Goal: Check status: Check status

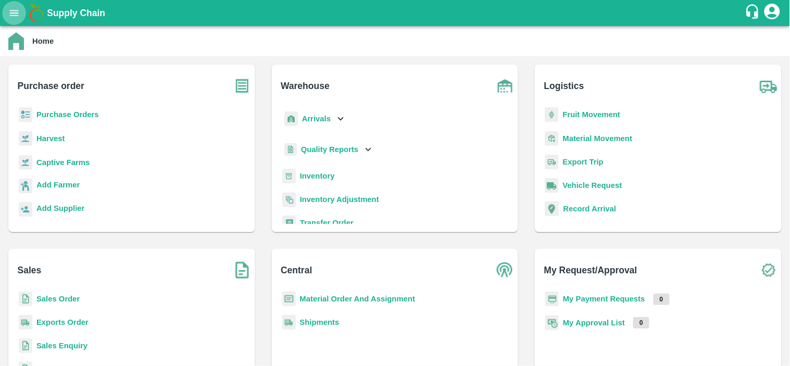
click at [14, 13] on icon "open drawer" at bounding box center [14, 13] width 9 height 6
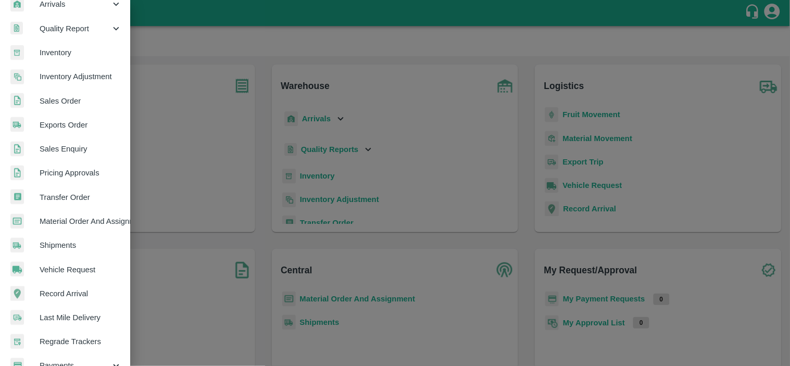
scroll to position [159, 0]
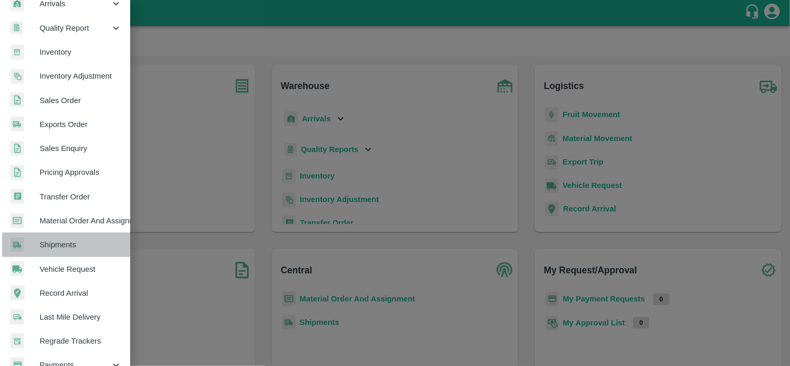
click at [74, 249] on span "Shipments" at bounding box center [81, 244] width 82 height 11
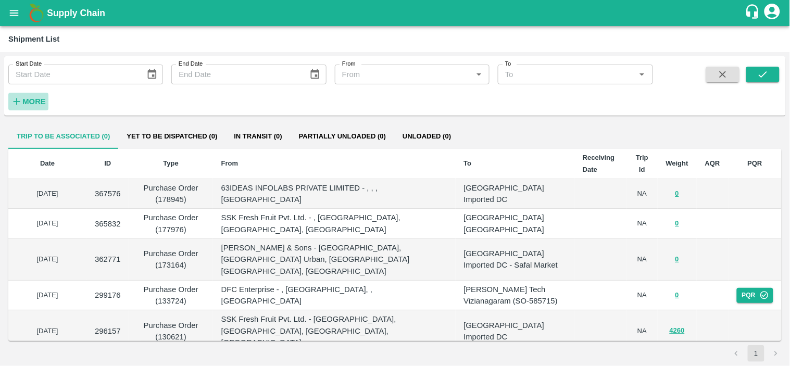
click at [42, 95] on h6 "More" at bounding box center [33, 102] width 23 height 14
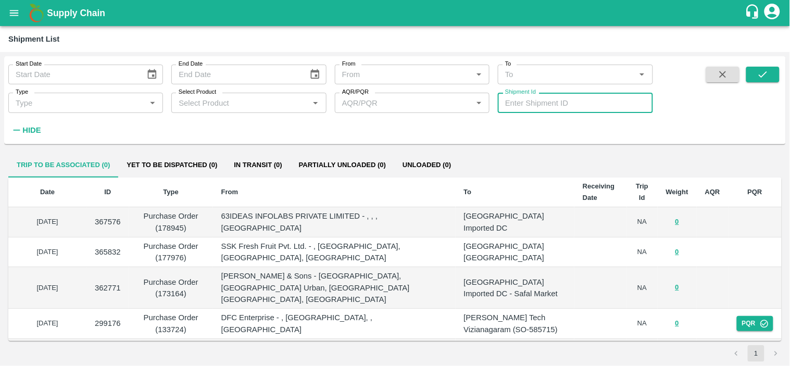
click at [522, 101] on input "Shipment Id" at bounding box center [575, 103] width 155 height 20
type input "368626"
click at [770, 77] on button "submit" at bounding box center [762, 75] width 33 height 16
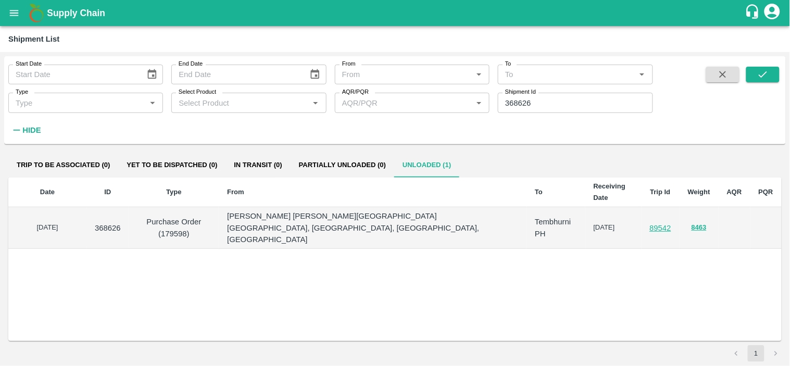
click at [655, 224] on link "89542" at bounding box center [660, 228] width 21 height 8
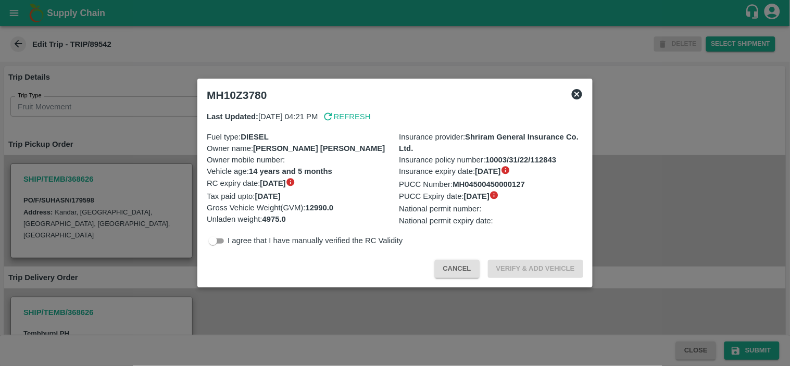
click at [577, 91] on icon at bounding box center [577, 94] width 10 height 10
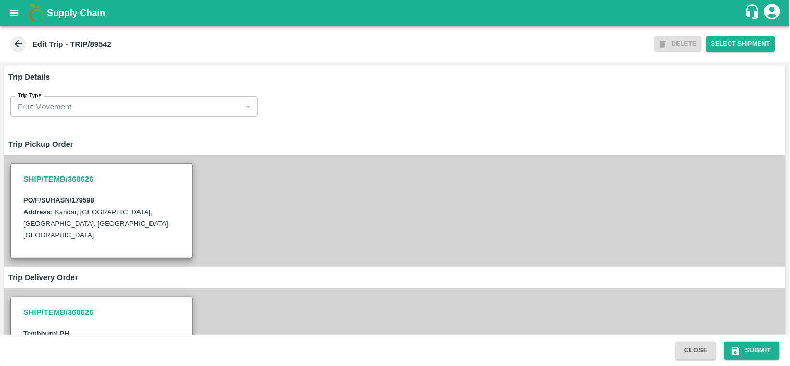
click at [23, 49] on icon at bounding box center [17, 43] width 11 height 11
click at [18, 4] on button "open drawer" at bounding box center [14, 13] width 24 height 24
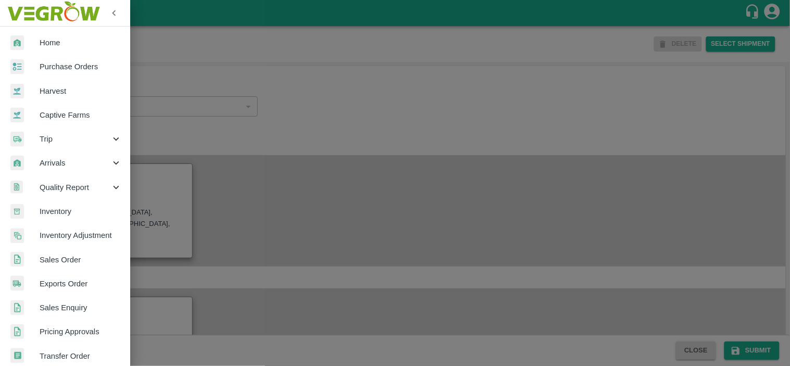
click at [68, 60] on link "Purchase Orders" at bounding box center [65, 67] width 130 height 24
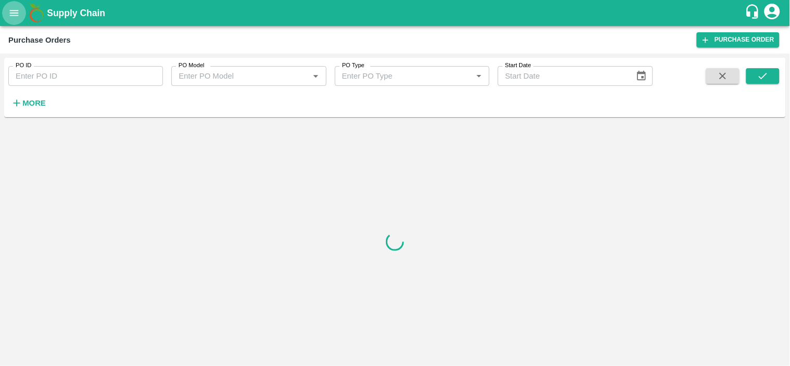
click at [16, 8] on icon "open drawer" at bounding box center [13, 12] width 11 height 11
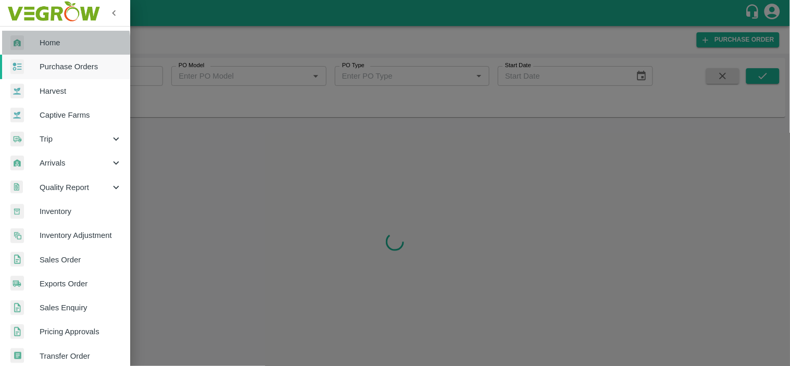
click at [54, 44] on span "Home" at bounding box center [81, 42] width 82 height 11
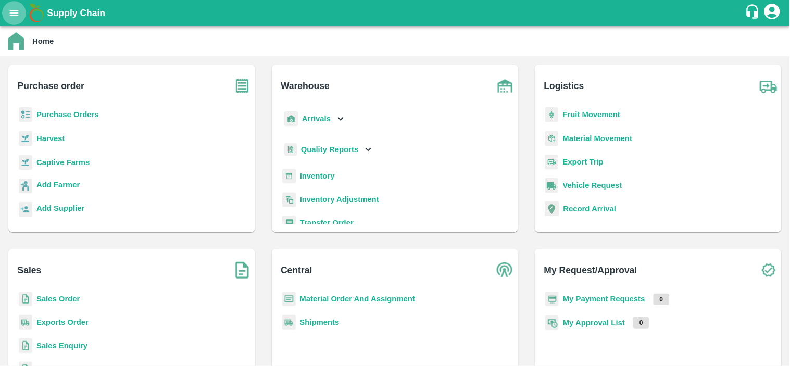
click at [17, 12] on icon "open drawer" at bounding box center [13, 12] width 11 height 11
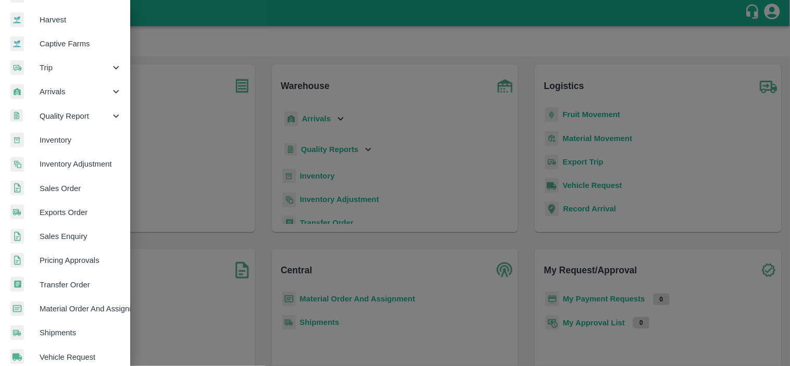
scroll to position [72, 0]
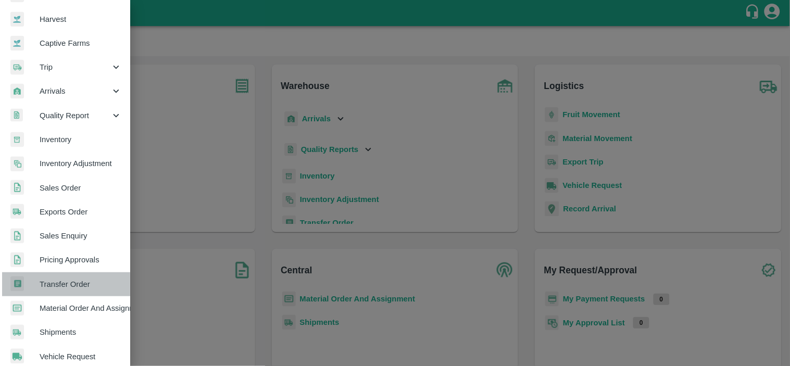
click at [85, 292] on link "Transfer Order" at bounding box center [65, 284] width 130 height 24
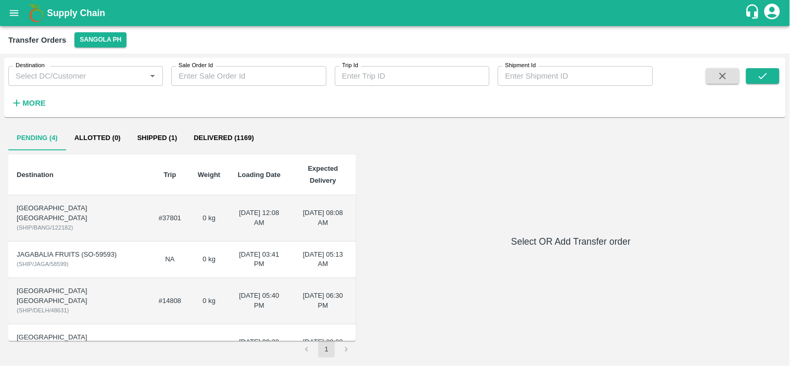
click at [158, 132] on button "Shipped (1)" at bounding box center [157, 137] width 57 height 25
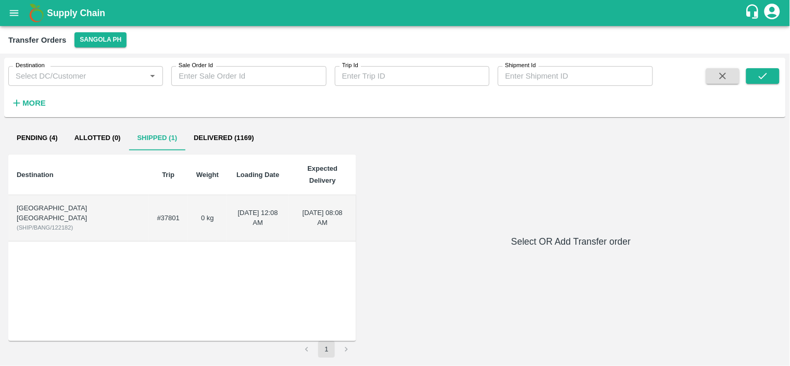
click at [188, 200] on td "0 kg" at bounding box center [207, 218] width 39 height 46
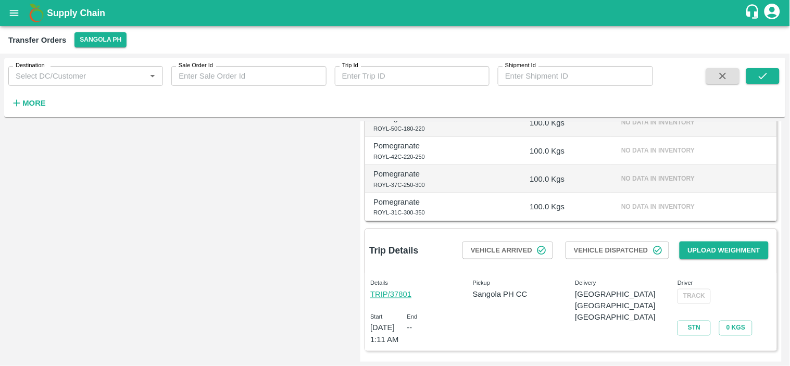
scroll to position [351, 0]
click at [394, 294] on link "TRIP/37801" at bounding box center [390, 294] width 41 height 8
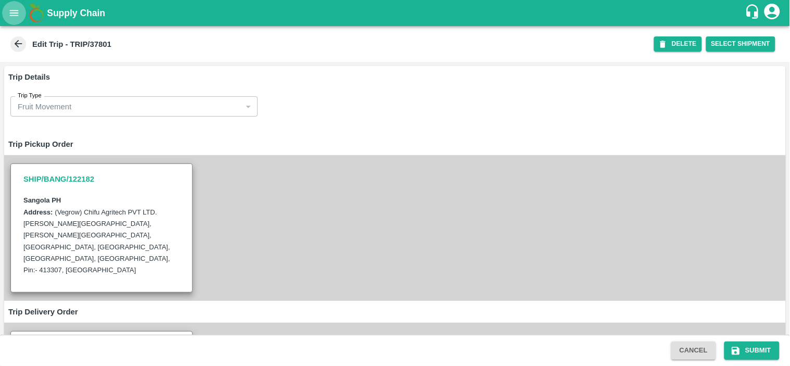
click at [15, 19] on button "open drawer" at bounding box center [14, 13] width 24 height 24
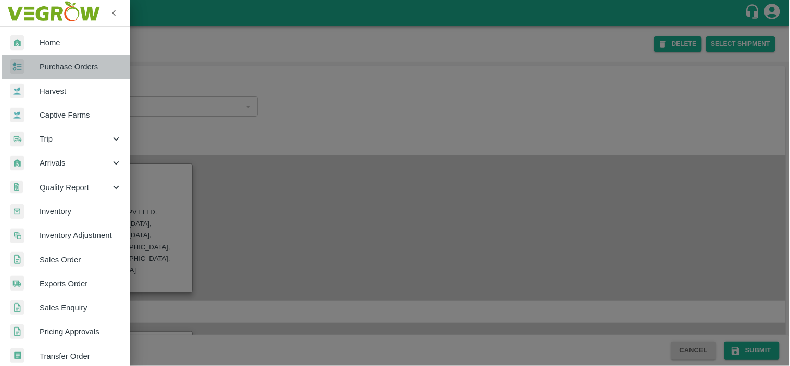
click at [85, 65] on span "Purchase Orders" at bounding box center [81, 66] width 82 height 11
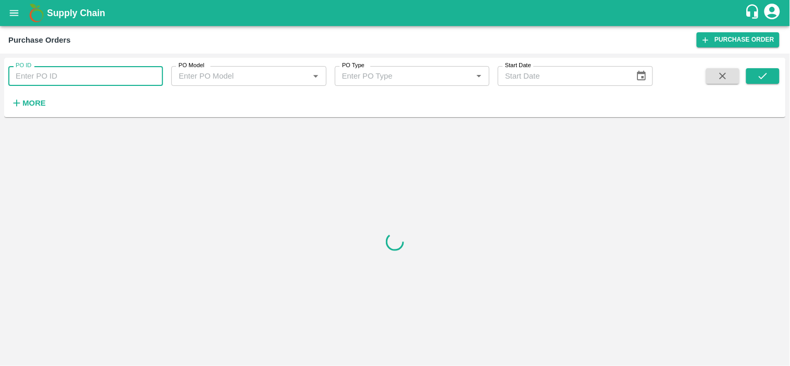
click at [75, 76] on input "PO ID" at bounding box center [85, 76] width 155 height 20
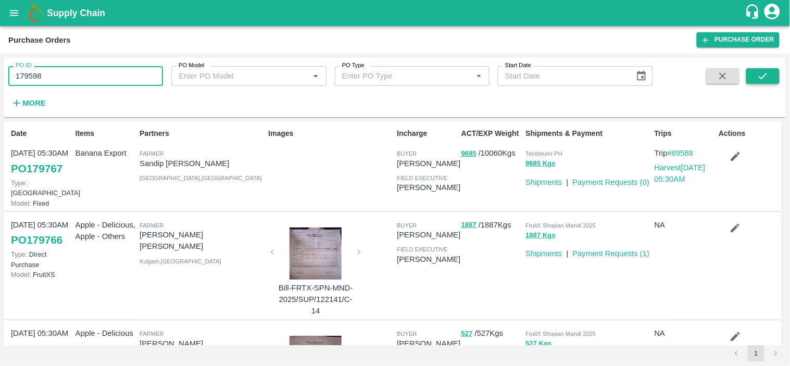
click at [766, 78] on icon "submit" at bounding box center [762, 75] width 11 height 11
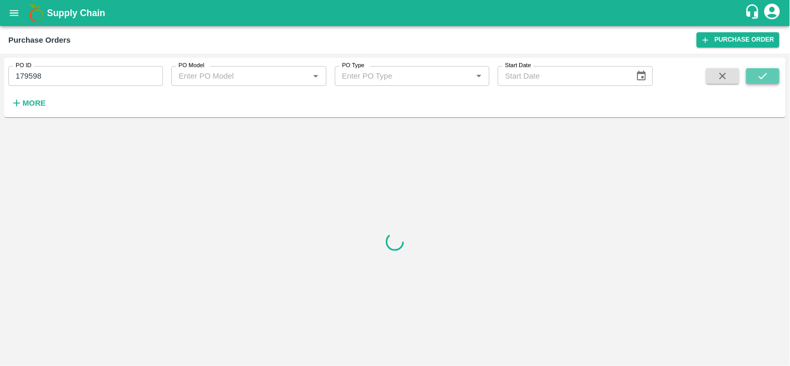
click at [766, 78] on icon "submit" at bounding box center [762, 75] width 11 height 11
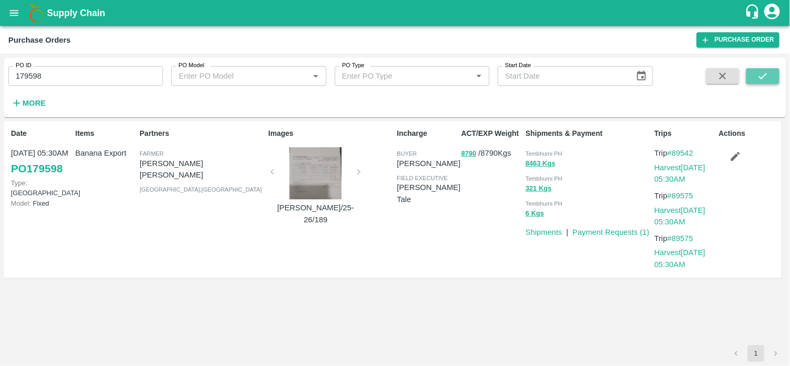
click at [766, 78] on icon "submit" at bounding box center [762, 75] width 11 height 11
click at [469, 154] on button "8790" at bounding box center [468, 154] width 15 height 12
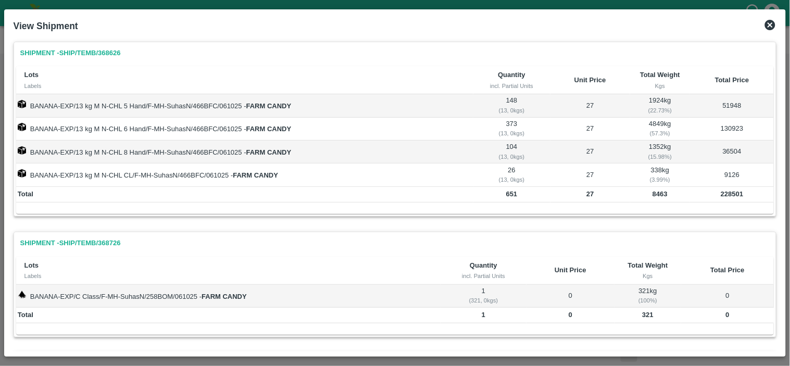
click at [770, 27] on icon at bounding box center [770, 25] width 10 height 10
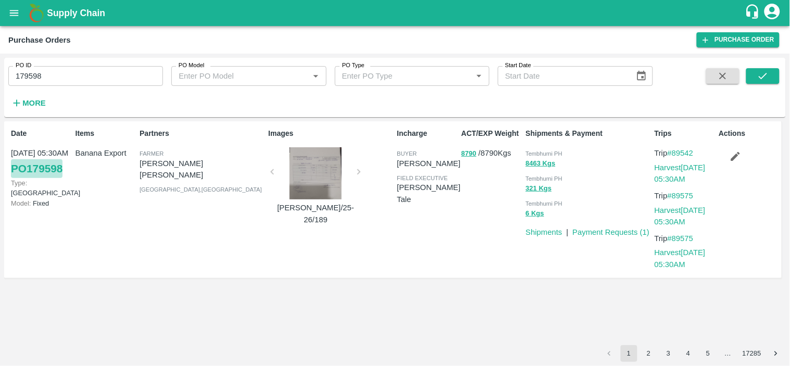
click at [34, 167] on link "PO 179598" at bounding box center [37, 168] width 52 height 19
click at [685, 152] on link "#89542" at bounding box center [680, 153] width 26 height 8
click at [467, 155] on button "8790" at bounding box center [468, 154] width 15 height 12
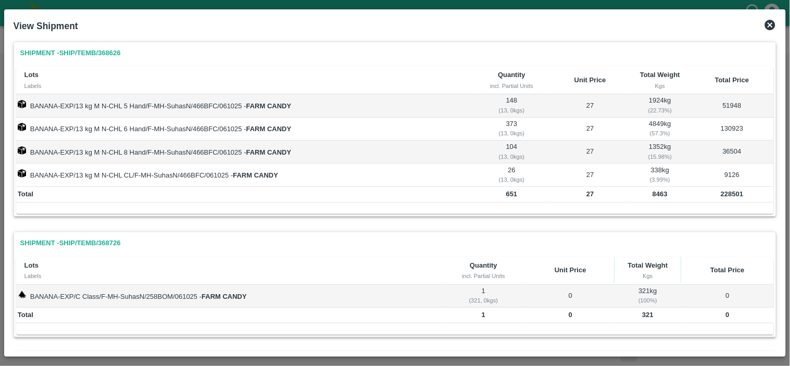
scroll to position [126, 0]
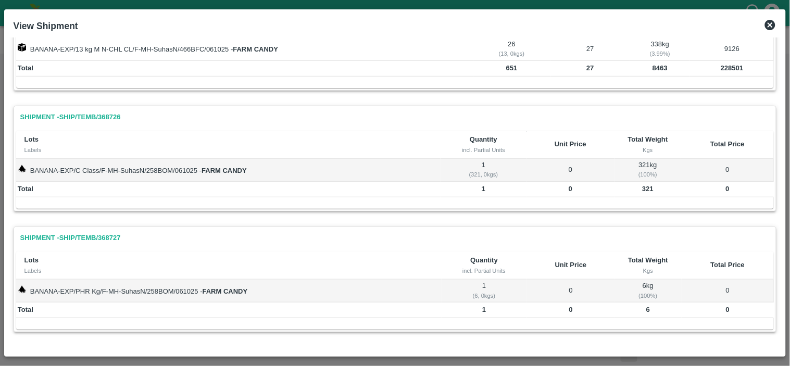
click at [769, 27] on icon at bounding box center [770, 25] width 12 height 12
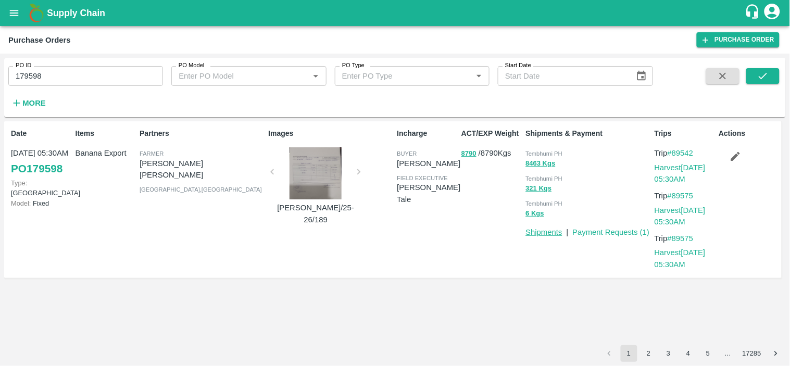
click at [547, 229] on link "Shipments" at bounding box center [544, 232] width 36 height 8
drag, startPoint x: 51, startPoint y: 77, endPoint x: 0, endPoint y: 84, distance: 51.6
click at [0, 84] on div "PO ID 179598 PO ID PO Model PO Model   * PO Type PO Type   * Start Date Start D…" at bounding box center [395, 210] width 790 height 312
paste input "text"
type input "151693"
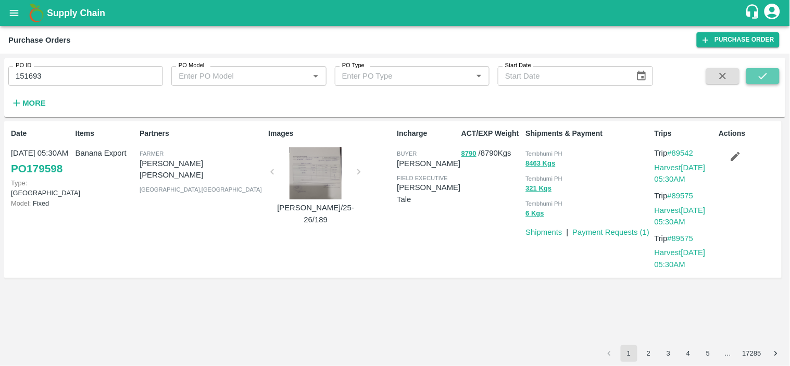
click at [757, 75] on icon "submit" at bounding box center [762, 75] width 11 height 11
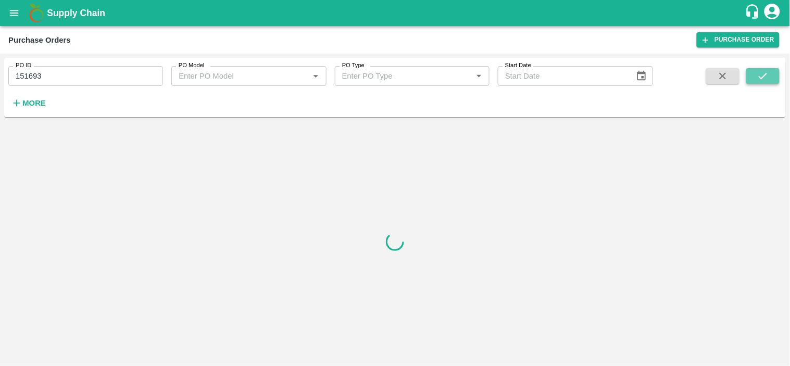
click at [757, 75] on icon "submit" at bounding box center [762, 75] width 11 height 11
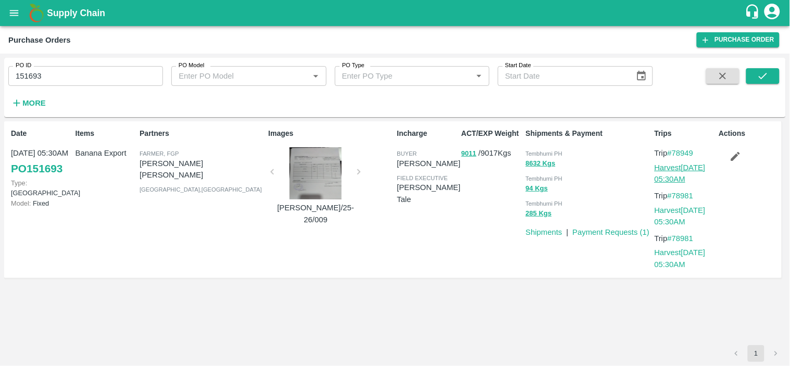
click at [667, 167] on link "Harvest 08 Apr, 05:30AM" at bounding box center [679, 173] width 51 height 20
click at [45, 167] on link "PO 151693" at bounding box center [37, 168] width 52 height 19
click at [735, 159] on icon "button" at bounding box center [734, 155] width 11 height 11
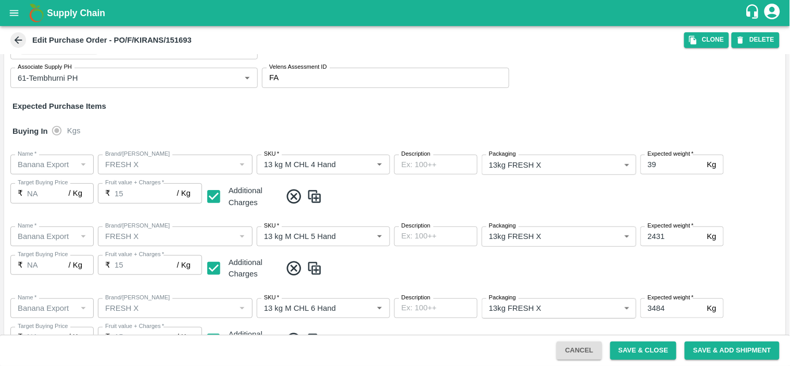
scroll to position [107, 0]
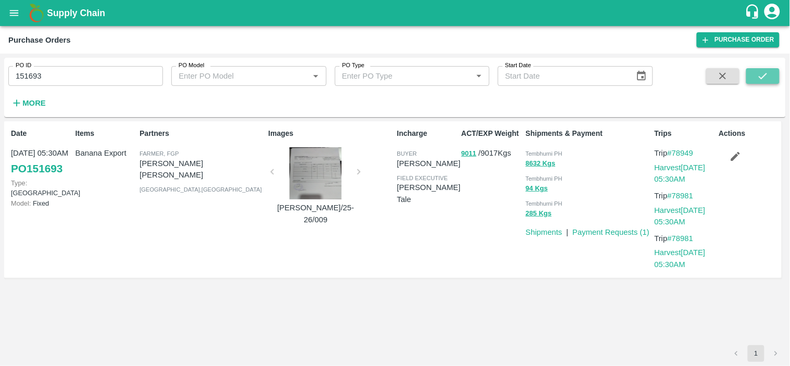
click at [764, 74] on icon "submit" at bounding box center [762, 75] width 11 height 11
click at [675, 169] on link "Harvest 08 Apr, 05:30AM" at bounding box center [679, 173] width 51 height 20
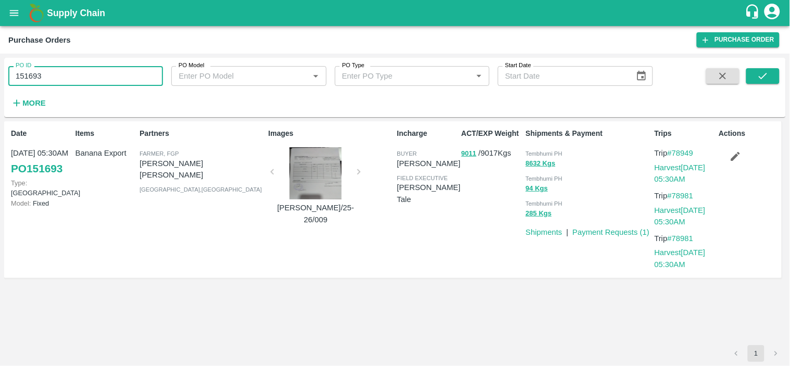
drag, startPoint x: 64, startPoint y: 68, endPoint x: 5, endPoint y: 79, distance: 59.2
click at [5, 79] on div "PO ID 151693 PO ID" at bounding box center [81, 72] width 163 height 28
type input "151693"
paste input "text"
click at [759, 77] on icon "submit" at bounding box center [762, 75] width 11 height 11
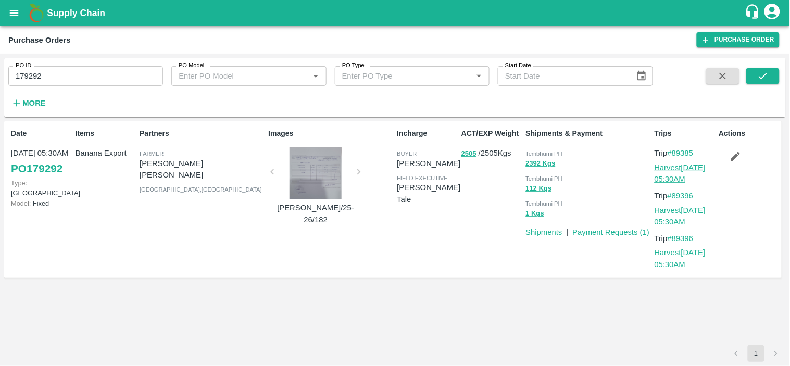
click at [679, 170] on link "Harvest 03 Oct, 05:30AM" at bounding box center [679, 173] width 51 height 20
click at [44, 164] on link "PO 179292" at bounding box center [37, 168] width 52 height 19
click at [467, 154] on button "2505" at bounding box center [468, 154] width 15 height 12
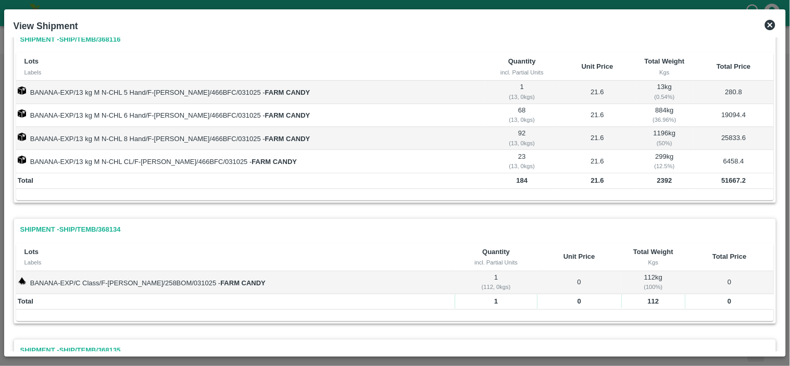
scroll to position [126, 0]
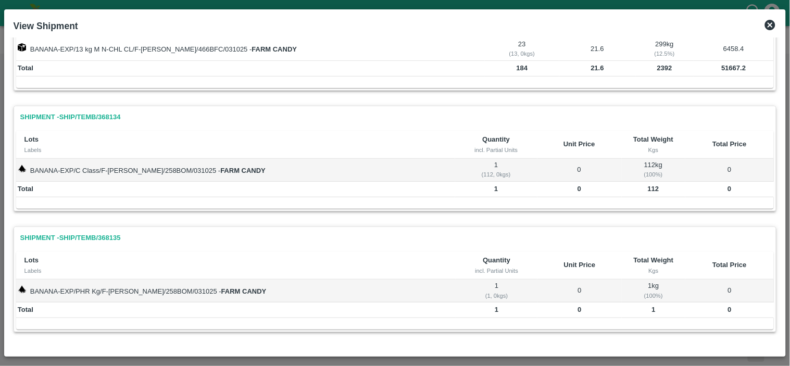
click at [771, 24] on icon at bounding box center [770, 25] width 12 height 12
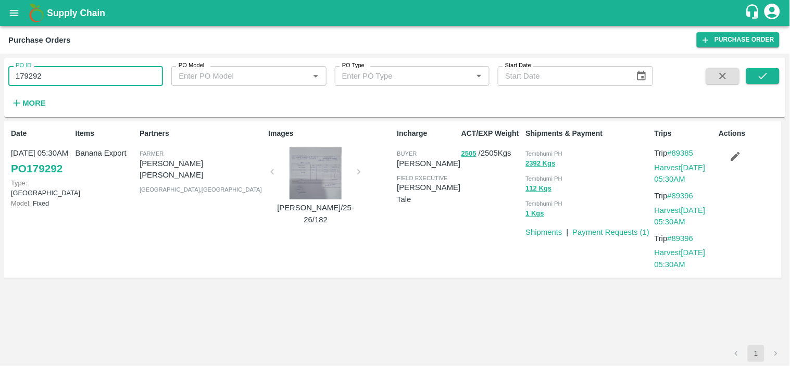
drag, startPoint x: 62, startPoint y: 74, endPoint x: 0, endPoint y: 70, distance: 62.6
click at [0, 70] on div "PO ID 179292 PO ID PO Model PO Model   * PO Type PO Type   * Start Date Start D…" at bounding box center [395, 210] width 790 height 312
paste input "text"
type input "179241"
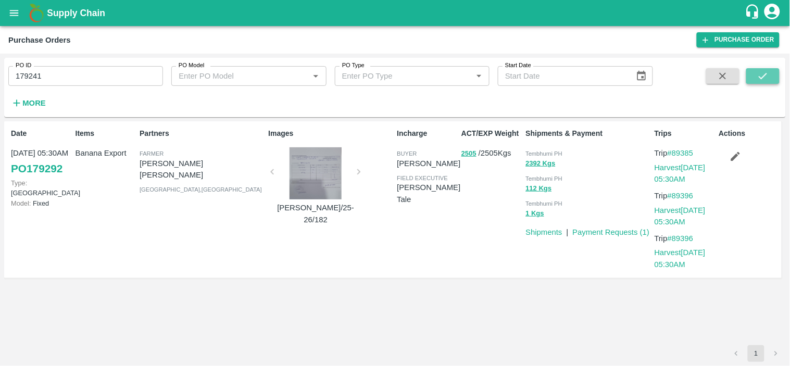
click at [762, 73] on icon "submit" at bounding box center [762, 75] width 11 height 11
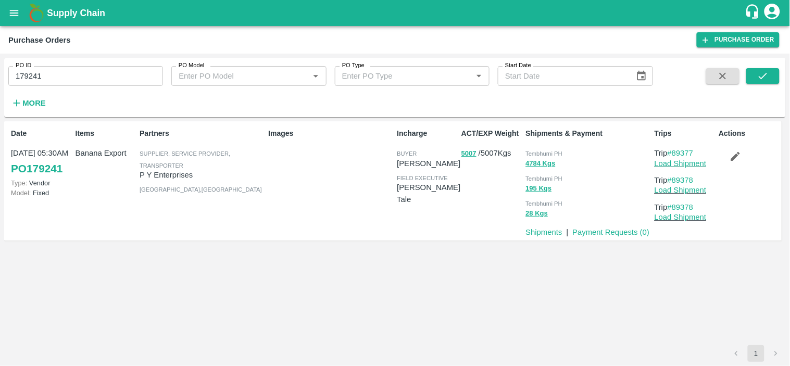
drag, startPoint x: 672, startPoint y: 159, endPoint x: 683, endPoint y: 160, distance: 11.0
click at [683, 160] on link "Load Shipment" at bounding box center [680, 163] width 52 height 8
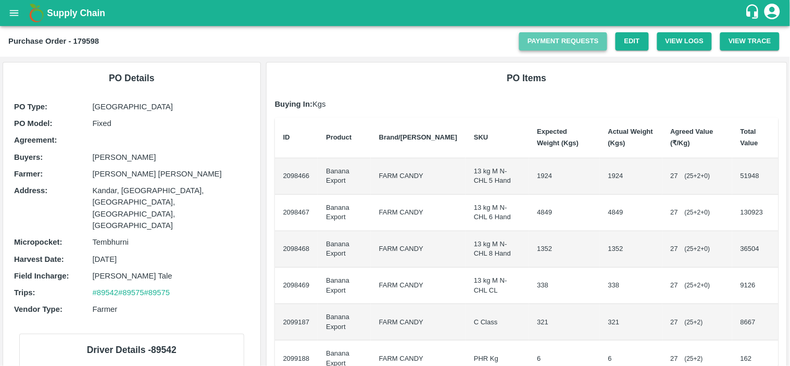
click at [553, 38] on link "Payment Requests" at bounding box center [563, 41] width 88 height 18
click at [740, 38] on button "View Trace" at bounding box center [749, 41] width 59 height 18
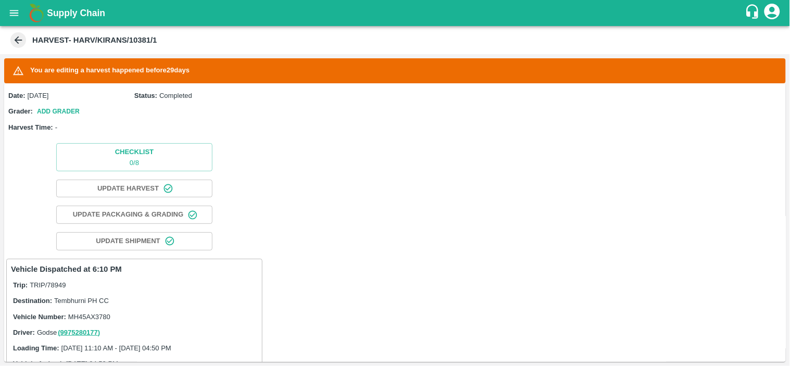
click at [21, 38] on icon at bounding box center [17, 39] width 11 height 11
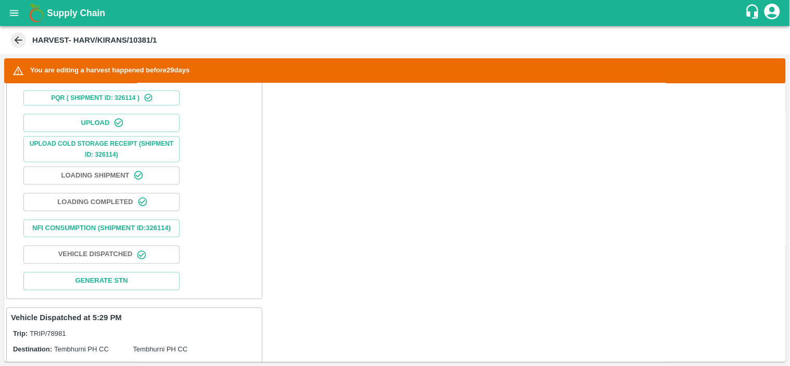
scroll to position [367, 0]
click at [129, 229] on button "Nfi Consumption (SHIPMENT ID: 326114 )" at bounding box center [101, 229] width 156 height 18
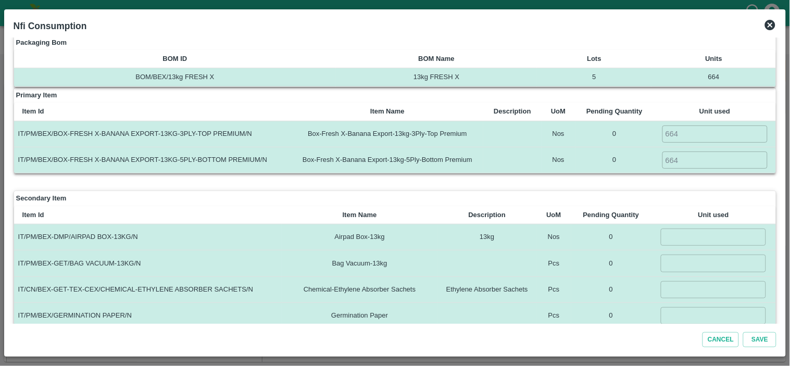
scroll to position [0, 0]
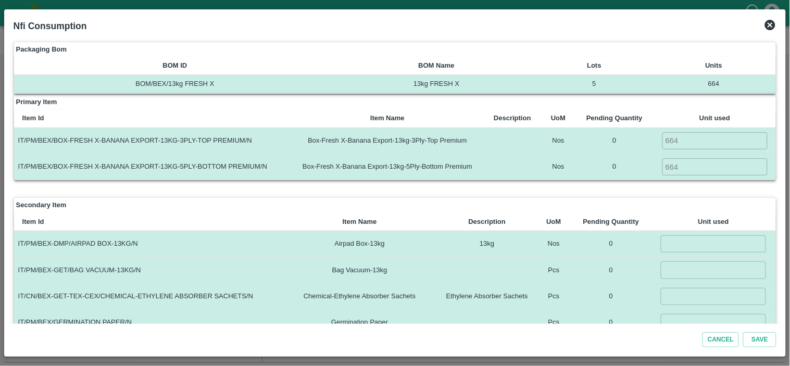
click at [769, 23] on icon at bounding box center [770, 25] width 12 height 12
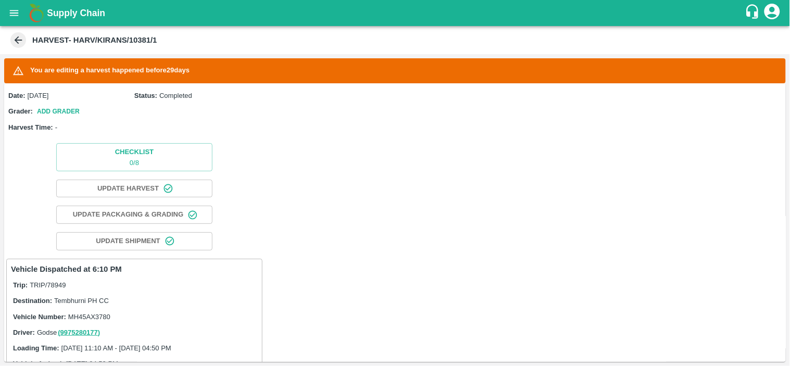
click at [19, 36] on icon at bounding box center [17, 39] width 11 height 11
click at [240, 143] on div "Checklist 0 / 8 Update Harvest Update Packaging & Grading Update Shipment" at bounding box center [134, 197] width 260 height 116
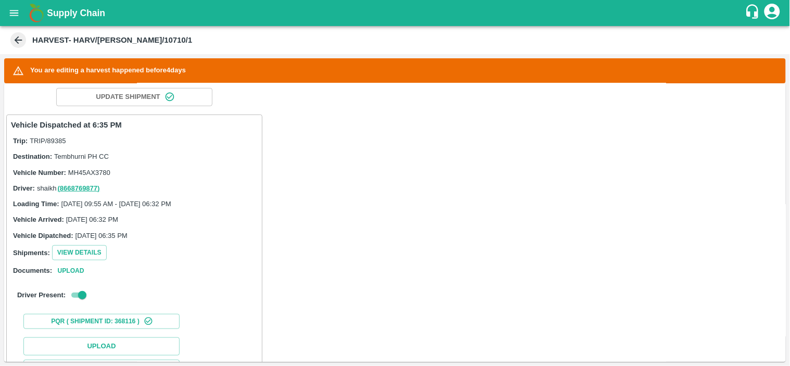
scroll to position [360, 0]
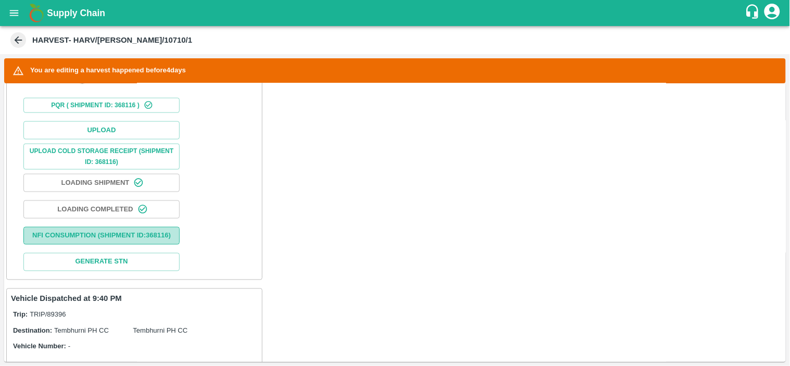
click at [131, 240] on button "Nfi Consumption (SHIPMENT ID: 368116 )" at bounding box center [101, 236] width 156 height 18
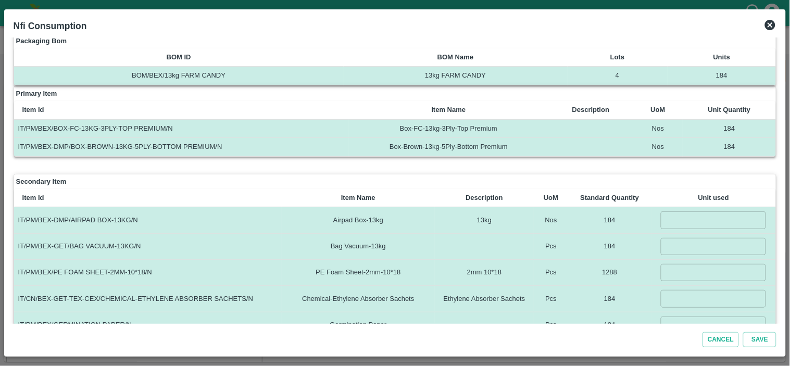
scroll to position [8, 0]
click at [768, 27] on icon at bounding box center [770, 25] width 12 height 12
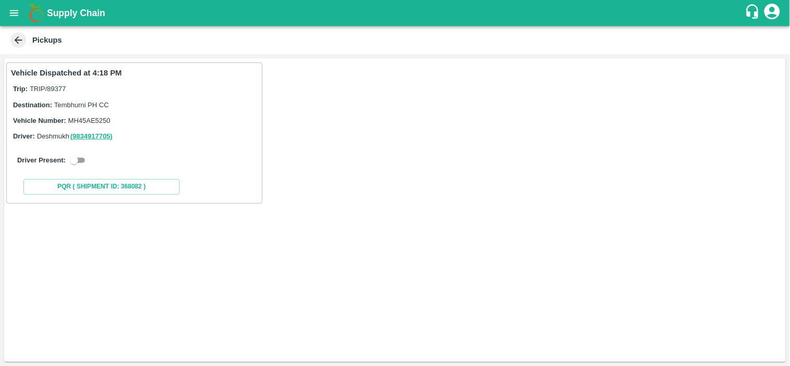
click at [14, 39] on icon at bounding box center [17, 39] width 11 height 11
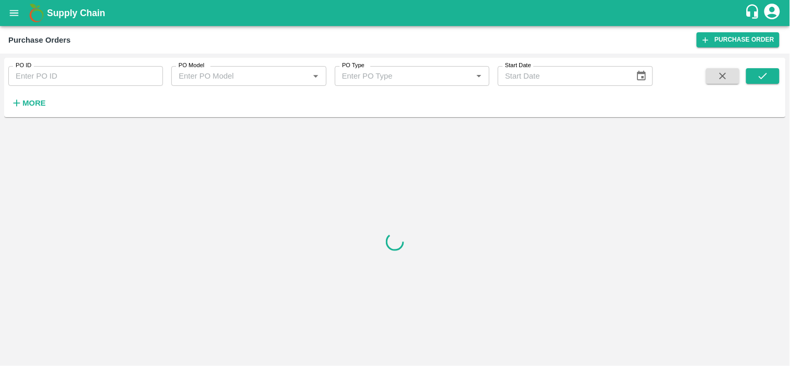
click at [77, 74] on input "PO ID" at bounding box center [85, 76] width 155 height 20
paste input "179241"
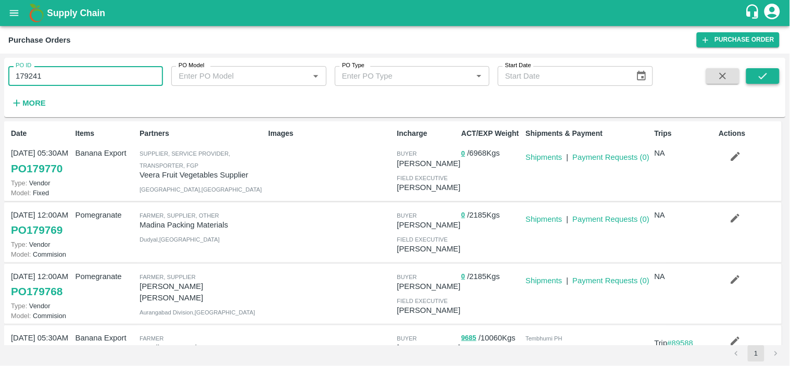
type input "179241"
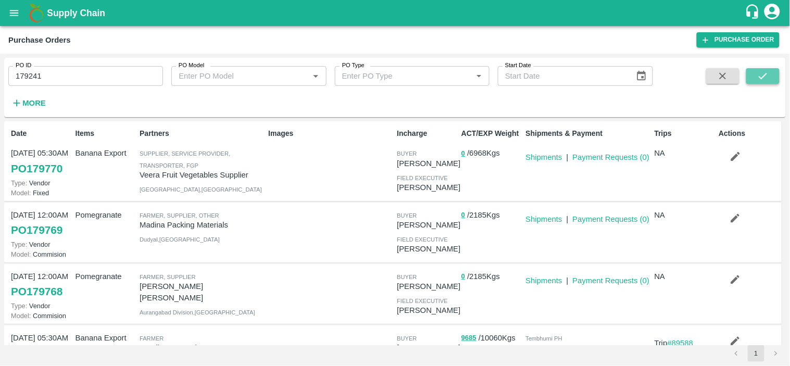
click at [757, 73] on icon "submit" at bounding box center [762, 75] width 11 height 11
